Goal: Transaction & Acquisition: Download file/media

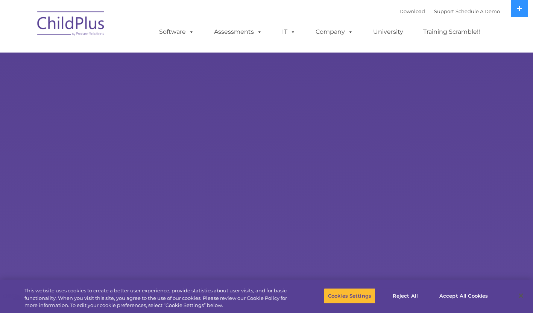
select select "MEDIUM"
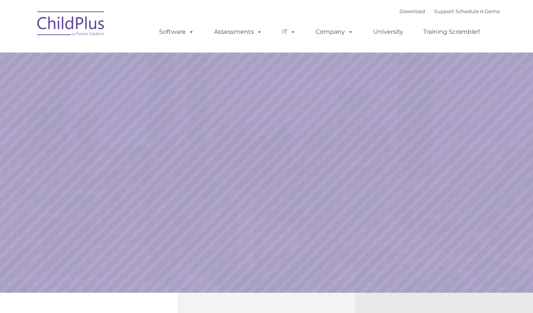
select select "MEDIUM"
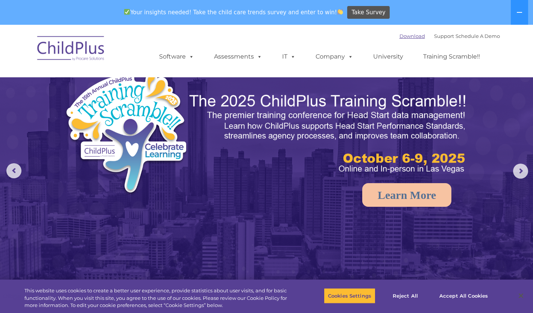
click at [408, 37] on link "Download" at bounding box center [412, 36] width 26 height 6
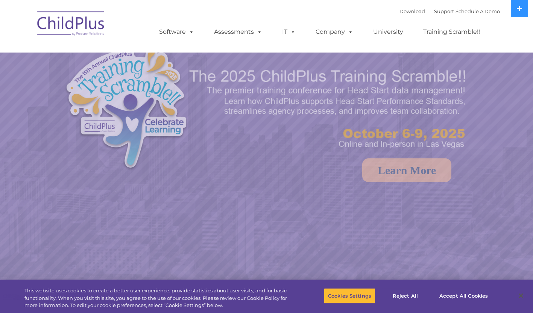
select select "MEDIUM"
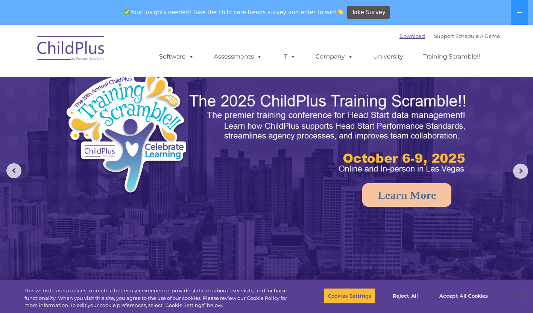
click at [400, 35] on link "Download" at bounding box center [412, 36] width 26 height 6
